Goal: Navigation & Orientation: Find specific page/section

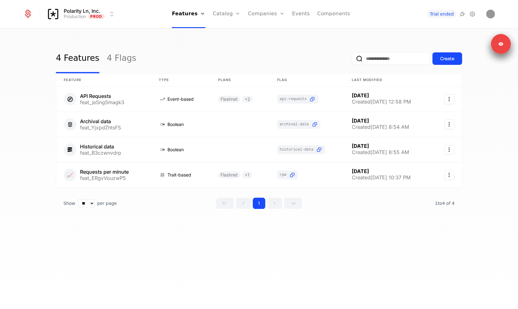
click at [230, 56] on div "4 Features 4 Flags Create" at bounding box center [259, 58] width 406 height 29
click at [99, 104] on link at bounding box center [103, 99] width 95 height 25
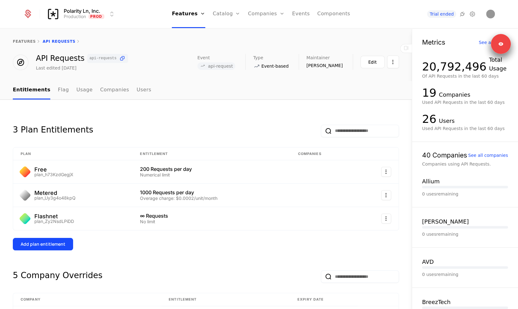
click at [106, 93] on link "Companies" at bounding box center [114, 90] width 29 height 18
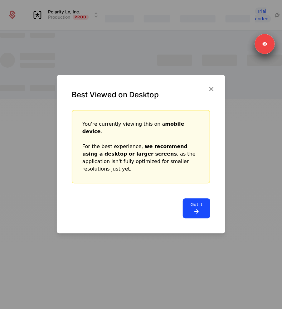
click at [213, 93] on icon "button" at bounding box center [211, 89] width 8 height 8
